Goal: Task Accomplishment & Management: Manage account settings

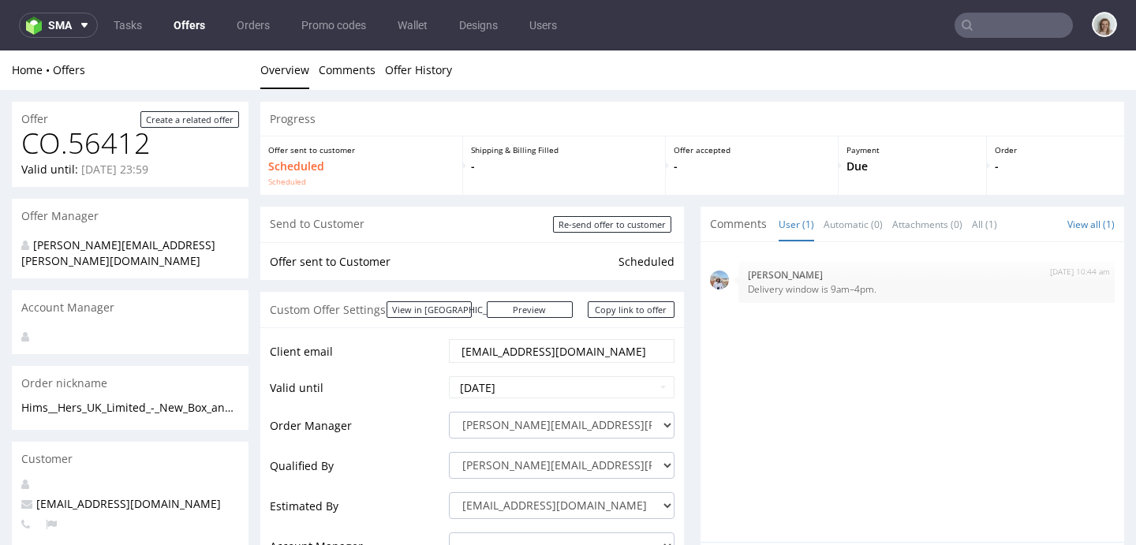
scroll to position [4, 0]
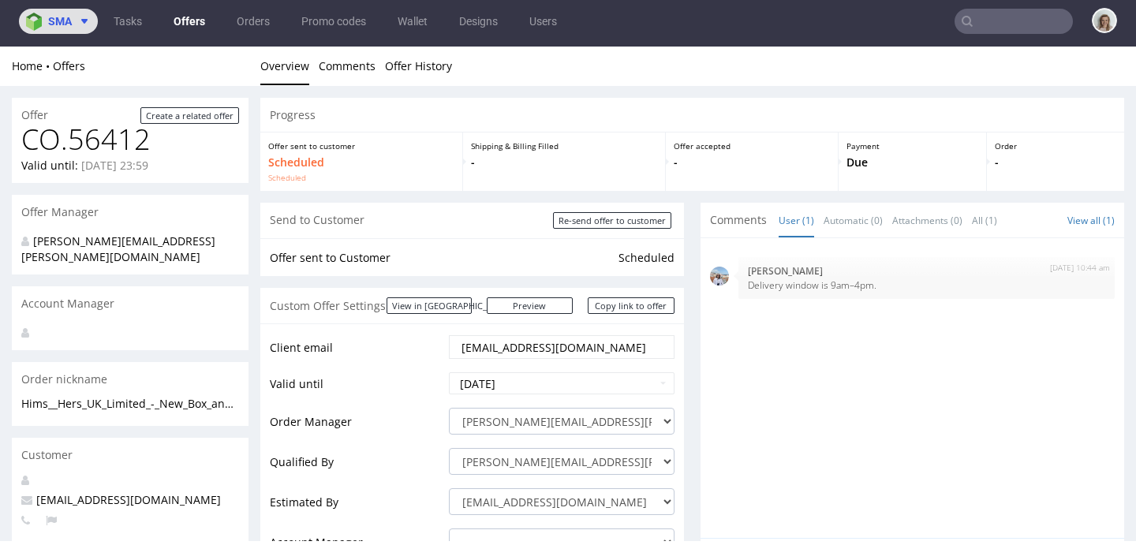
click at [88, 18] on icon at bounding box center [84, 21] width 13 height 13
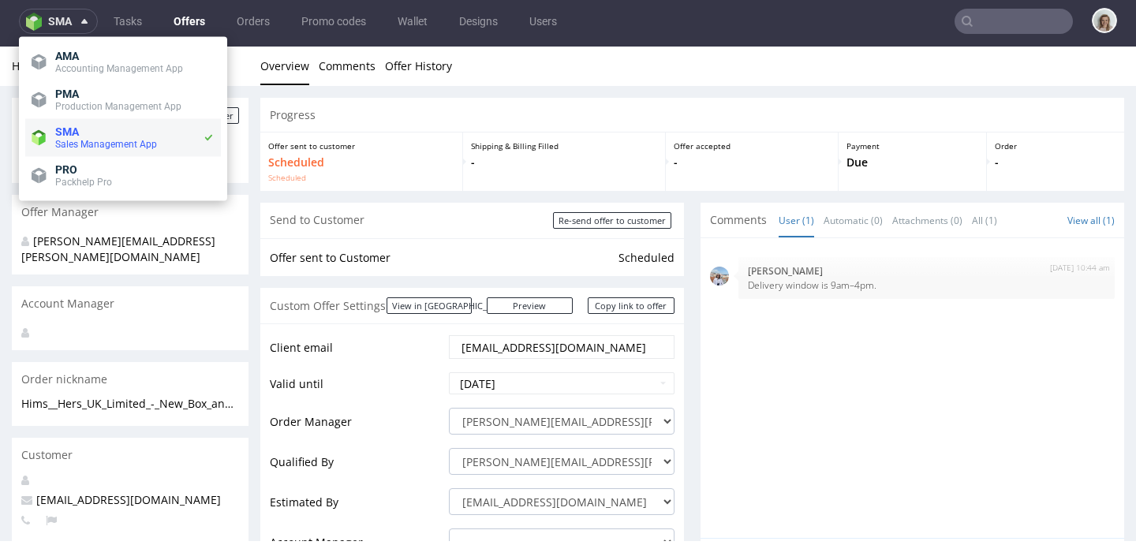
click at [77, 133] on span "SMA" at bounding box center [67, 131] width 24 height 13
click at [267, 21] on link "Orders" at bounding box center [253, 21] width 52 height 25
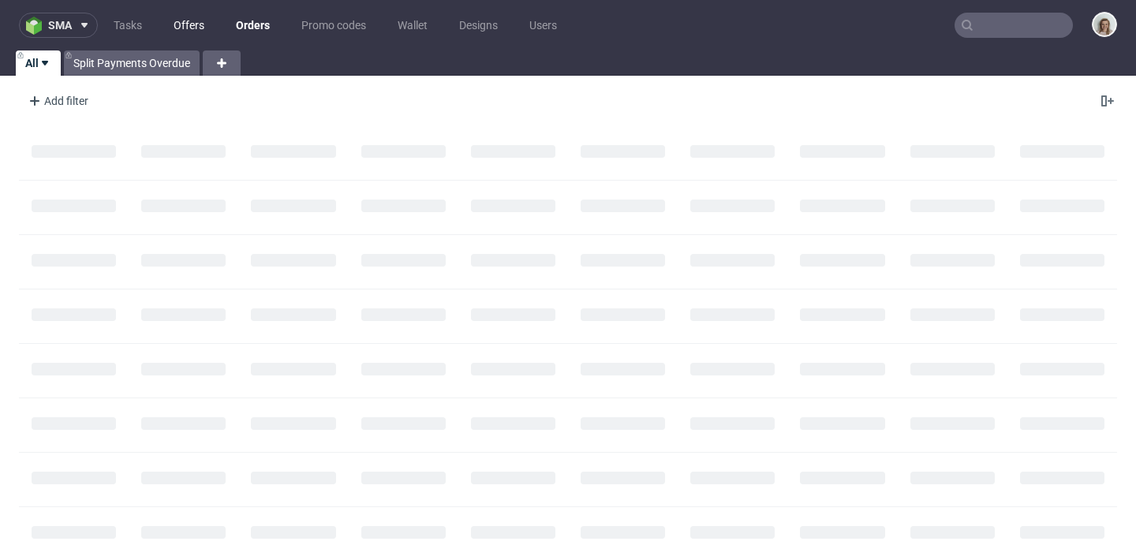
click at [189, 27] on link "Offers" at bounding box center [189, 25] width 50 height 25
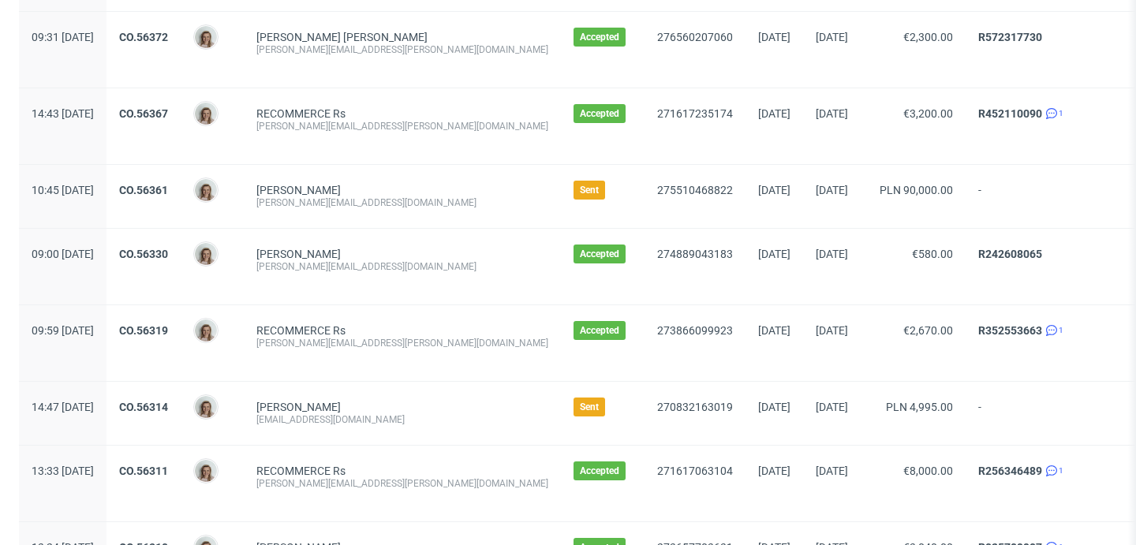
scroll to position [1835, 0]
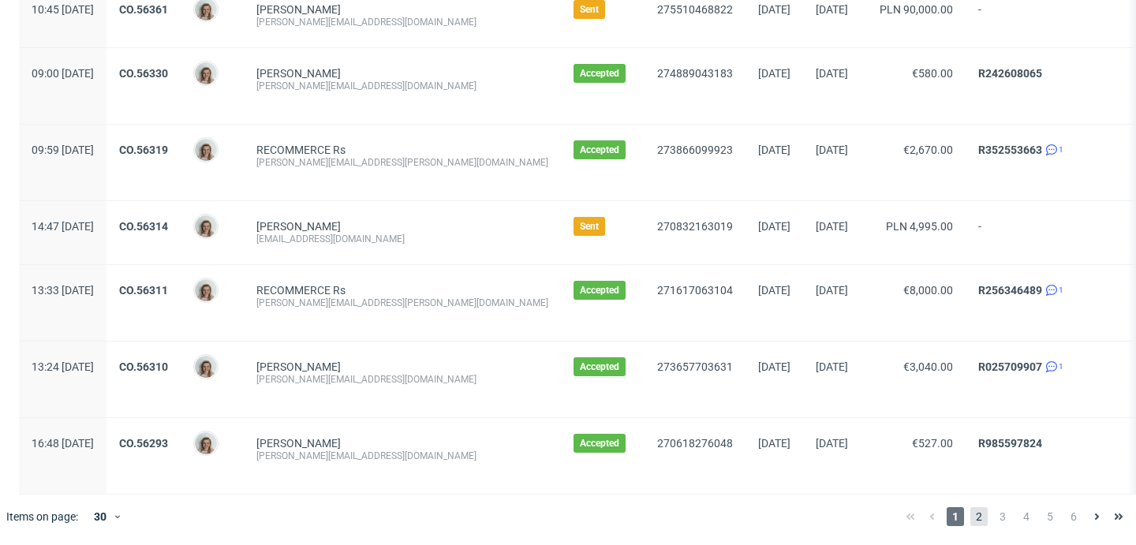
click at [970, 519] on span "2" at bounding box center [978, 516] width 17 height 19
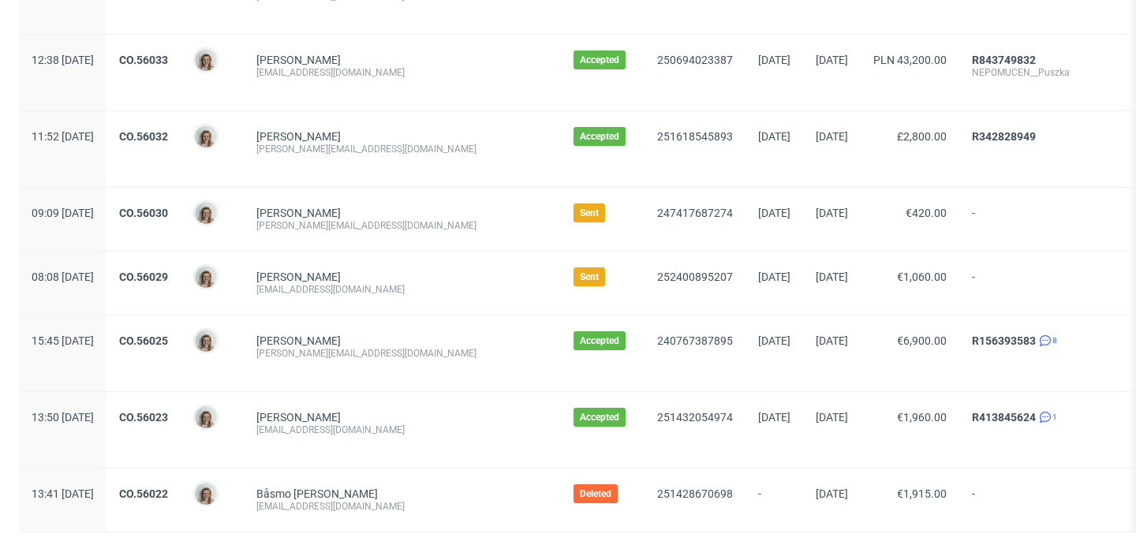
scroll to position [1847, 0]
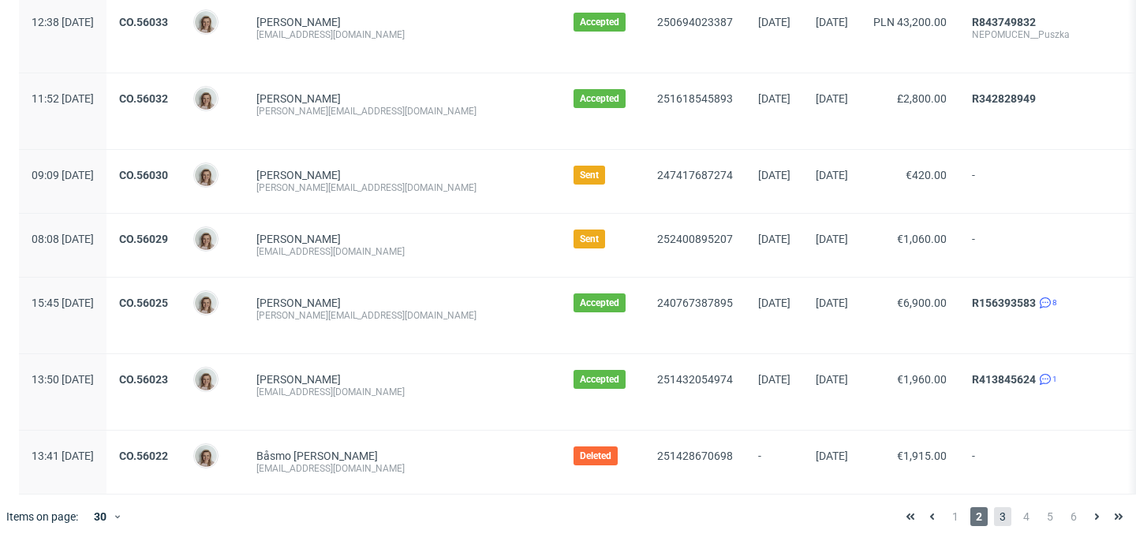
click at [994, 517] on span "3" at bounding box center [1002, 516] width 17 height 19
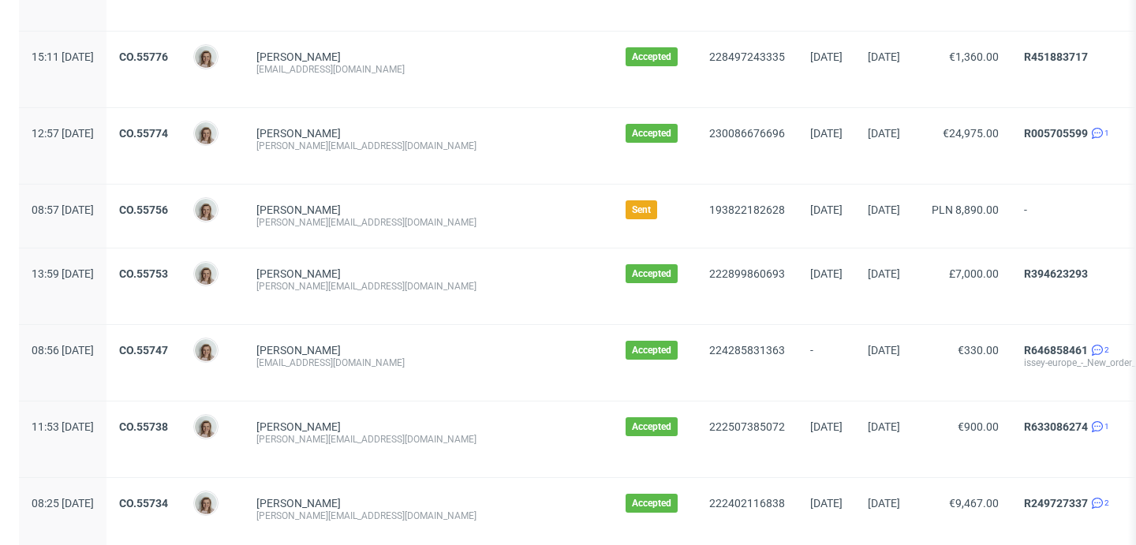
scroll to position [1195, 0]
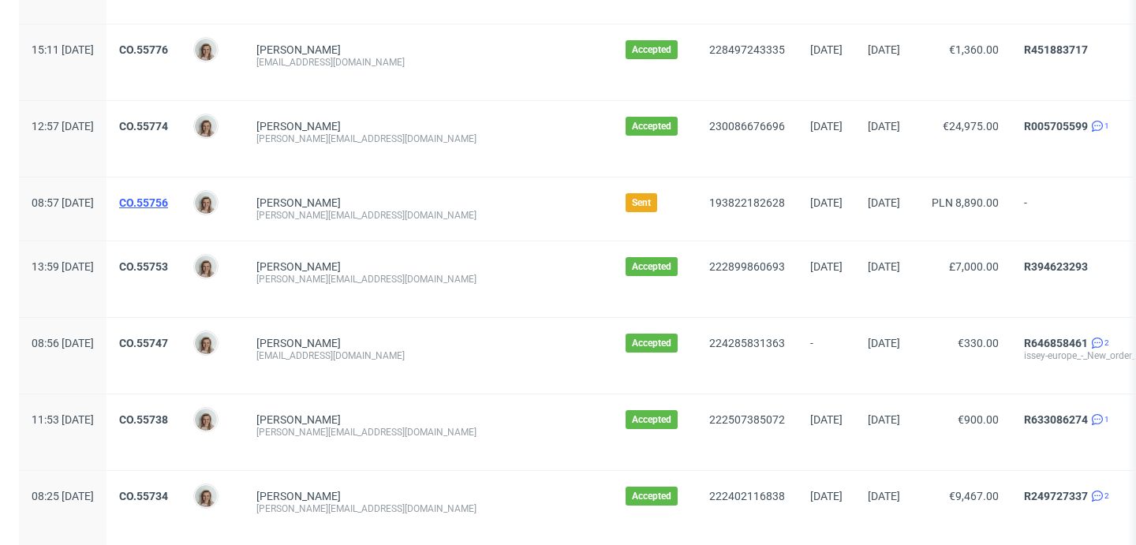
click at [168, 206] on link "CO.55756" at bounding box center [143, 202] width 49 height 13
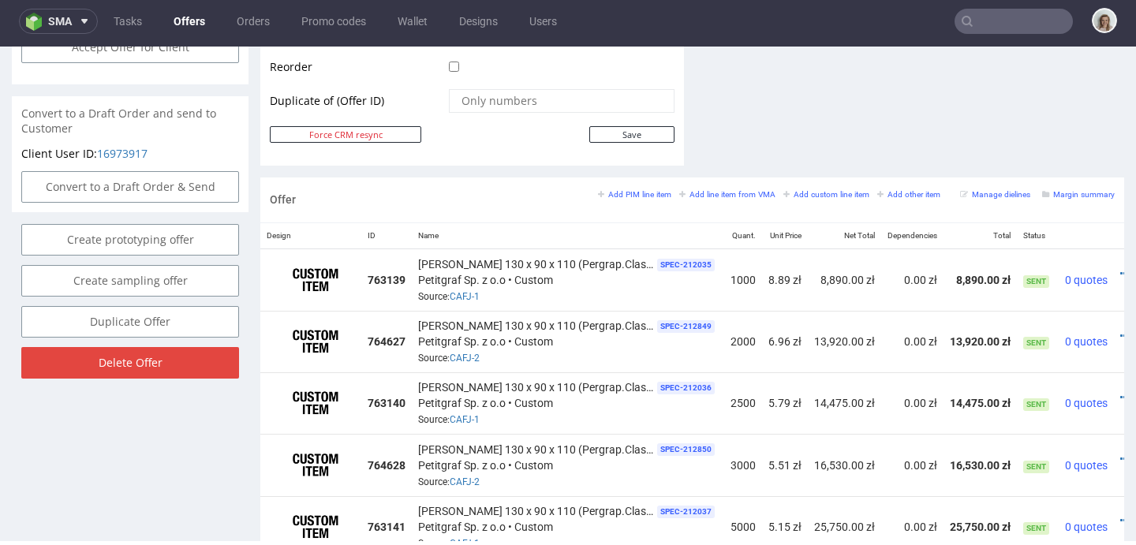
scroll to position [809, 0]
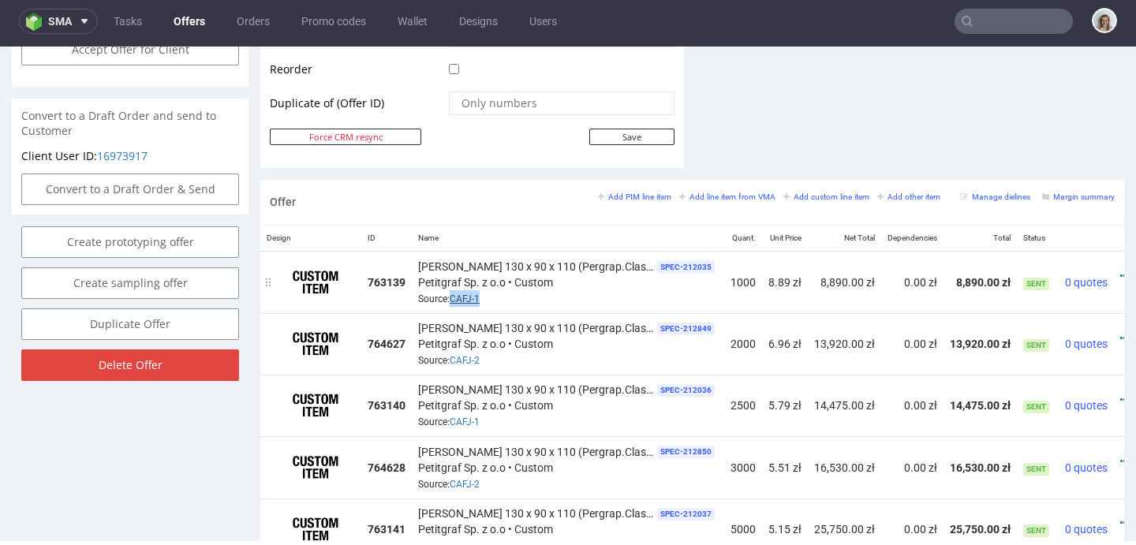
drag, startPoint x: 489, startPoint y: 299, endPoint x: 454, endPoint y: 296, distance: 35.6
click at [454, 296] on div "[PERSON_NAME] 130 x 90 x 110 (Pergrap.Classic Rough 400g) SPEC- 212035 Petitgra…" at bounding box center [568, 282] width 300 height 49
copy link "CAFJ-1"
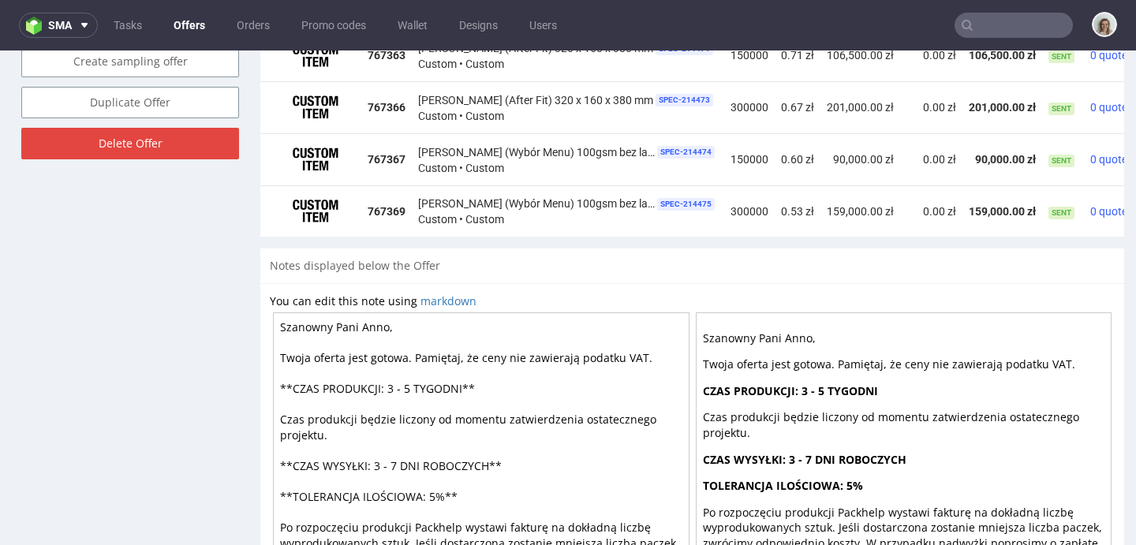
scroll to position [726, 0]
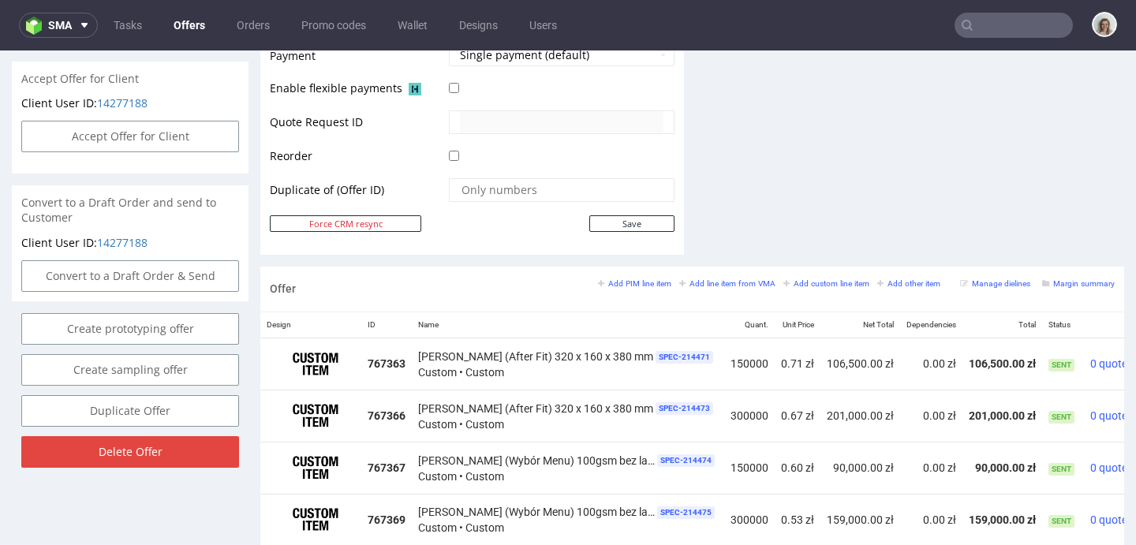
drag, startPoint x: 1040, startPoint y: 207, endPoint x: 868, endPoint y: 181, distance: 173.8
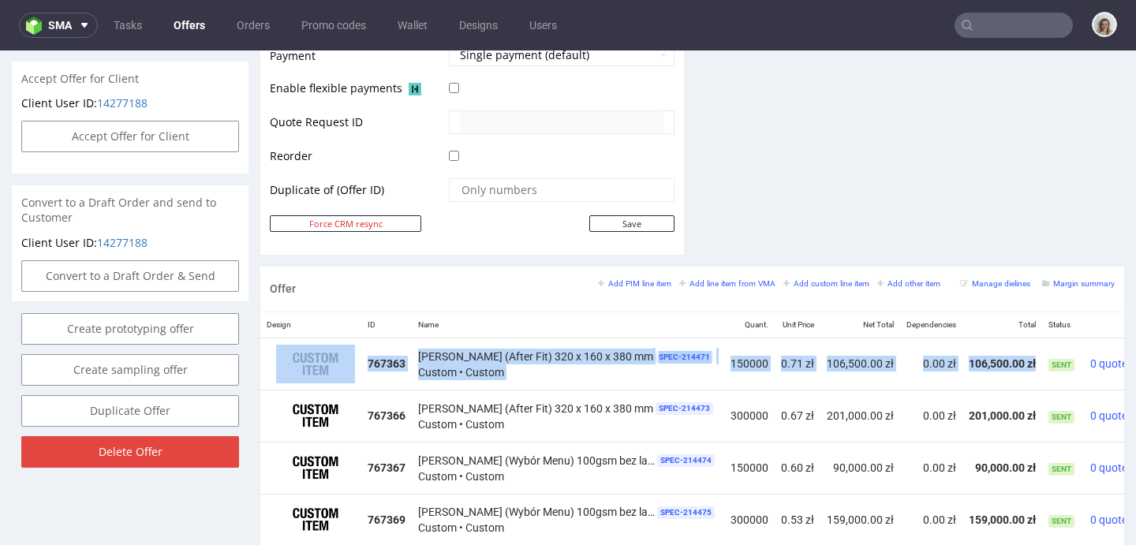
drag, startPoint x: 1081, startPoint y: 349, endPoint x: 875, endPoint y: 324, distance: 208.2
click at [875, 324] on table "Design ID Name Quant. Unit Price Net Total Dependencies Total Status 767363 Tor…" at bounding box center [718, 428] width 917 height 233
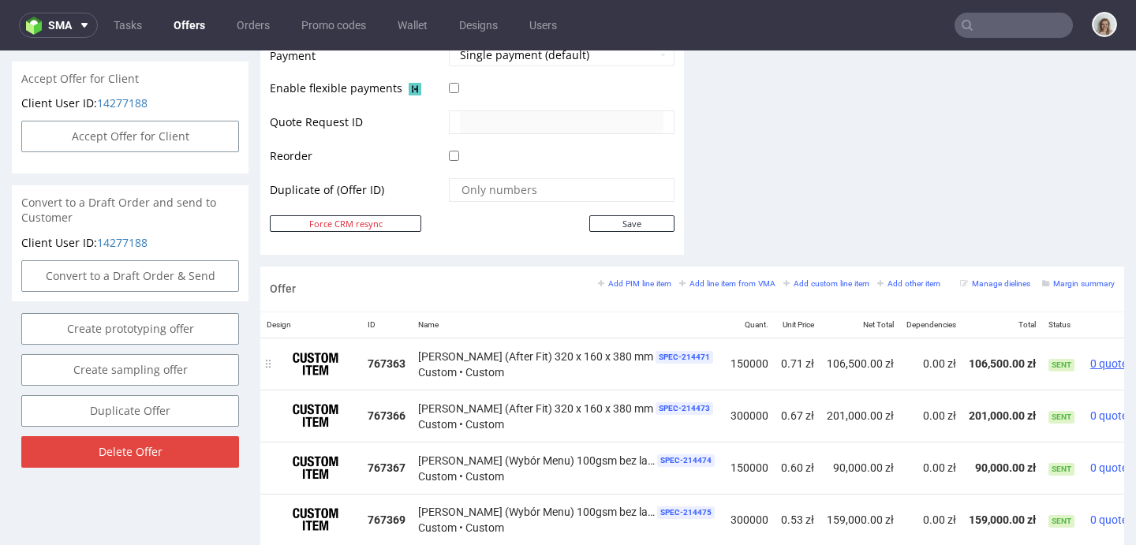
click at [1093, 363] on span "0 quotes" at bounding box center [1111, 363] width 43 height 13
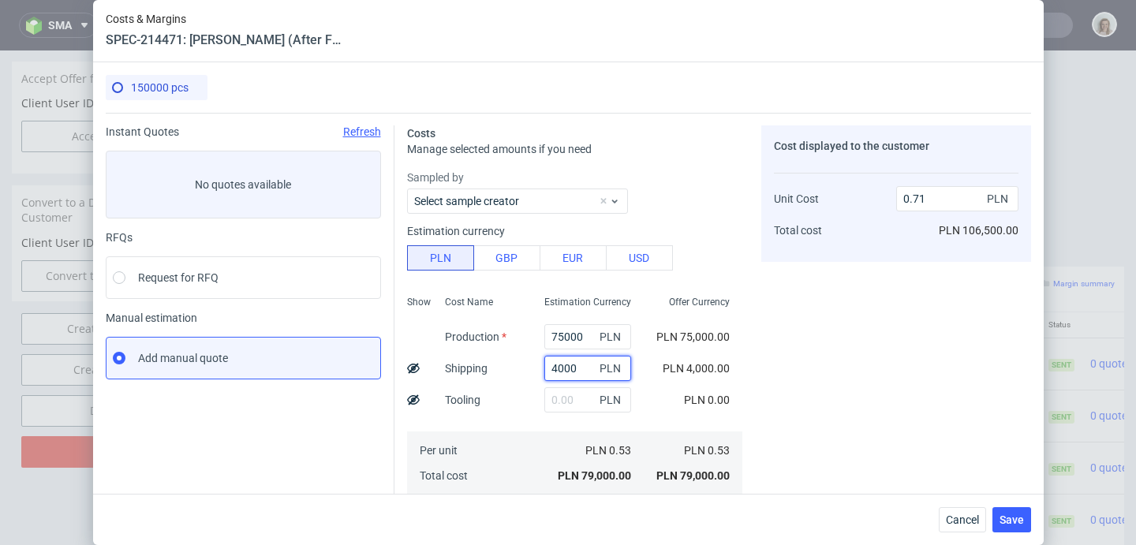
click at [559, 367] on input "4000" at bounding box center [587, 368] width 87 height 25
type input "3000"
type input "0.69"
type input "000"
type input "0.67"
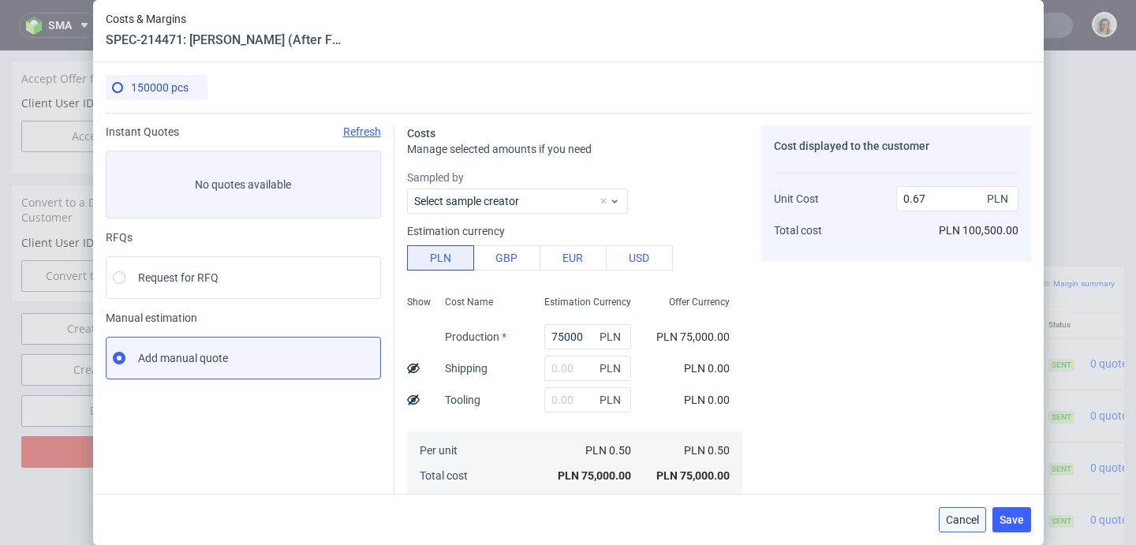
click at [965, 511] on button "Cancel" at bounding box center [962, 519] width 47 height 25
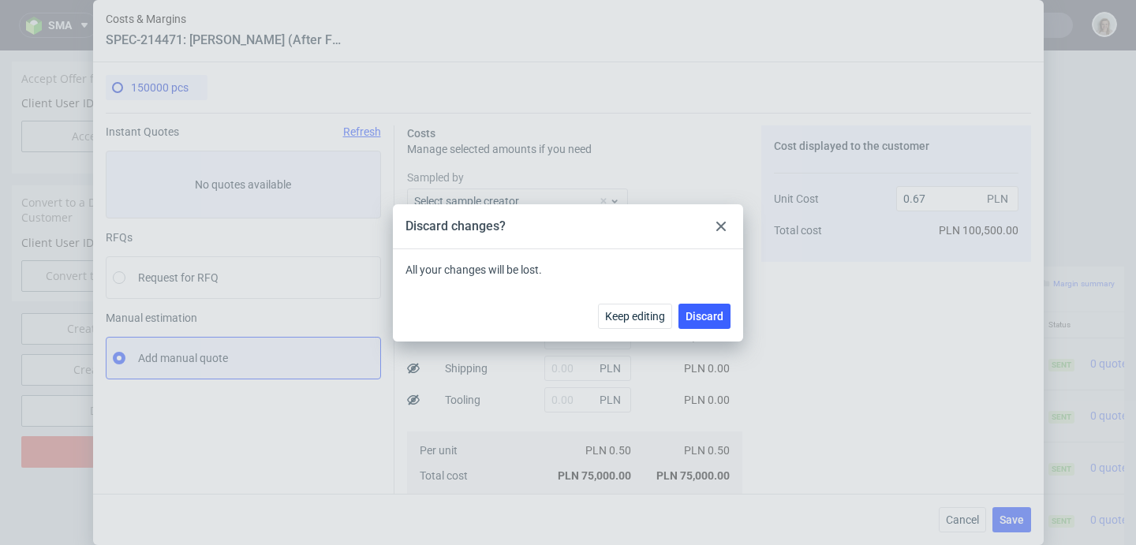
click at [715, 227] on div at bounding box center [720, 226] width 19 height 19
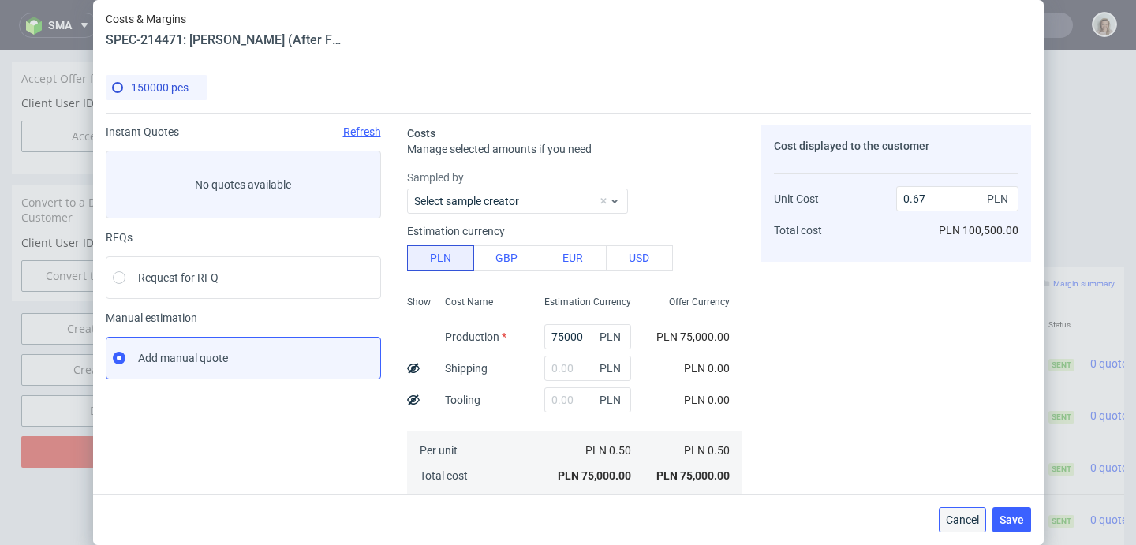
click at [963, 522] on span "Cancel" at bounding box center [962, 519] width 33 height 11
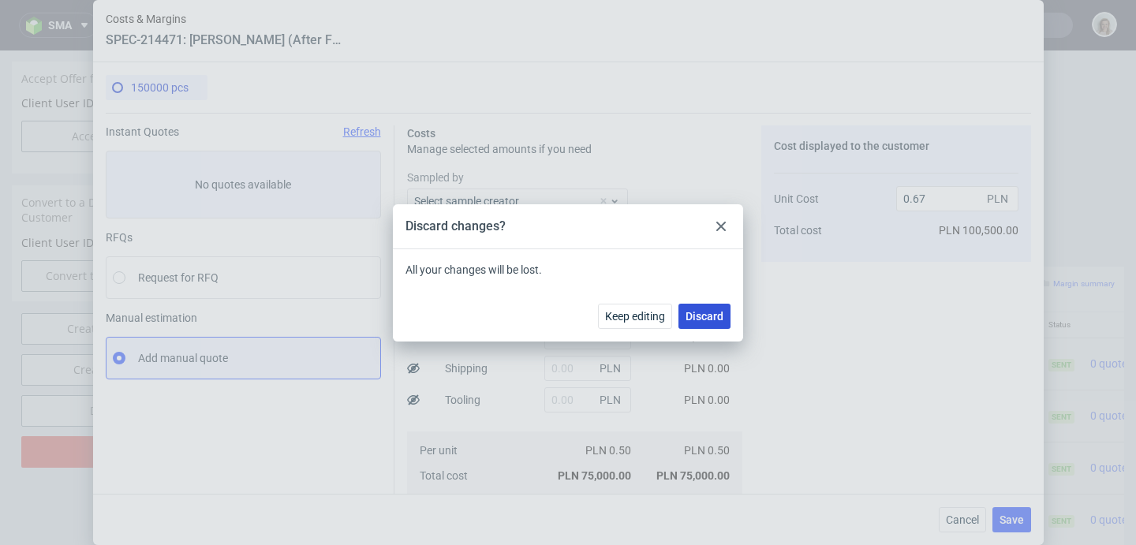
click at [696, 313] on span "Discard" at bounding box center [704, 316] width 38 height 11
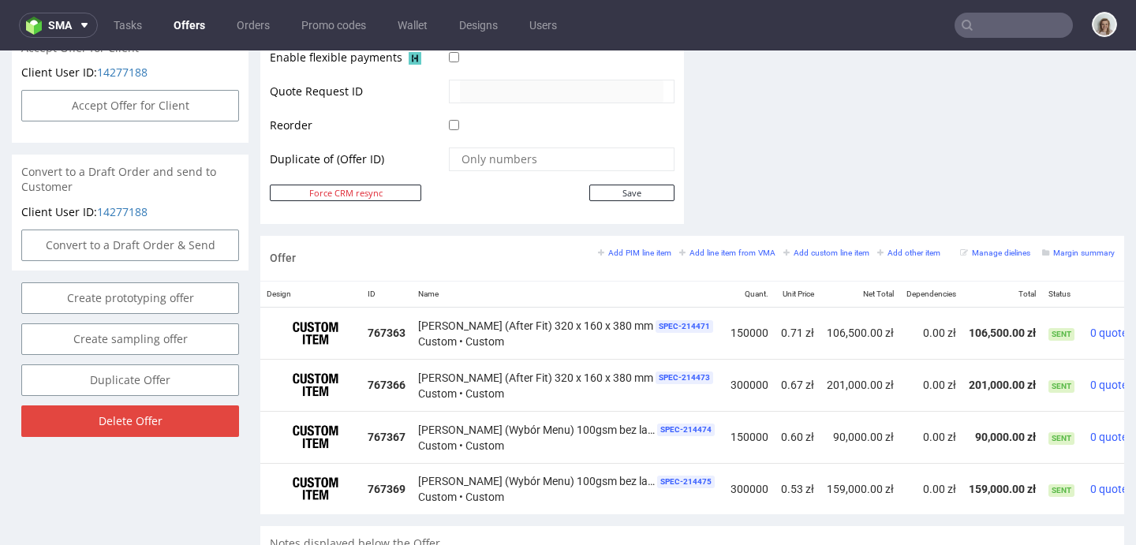
scroll to position [801, 0]
